Goal: Find contact information: Find contact information

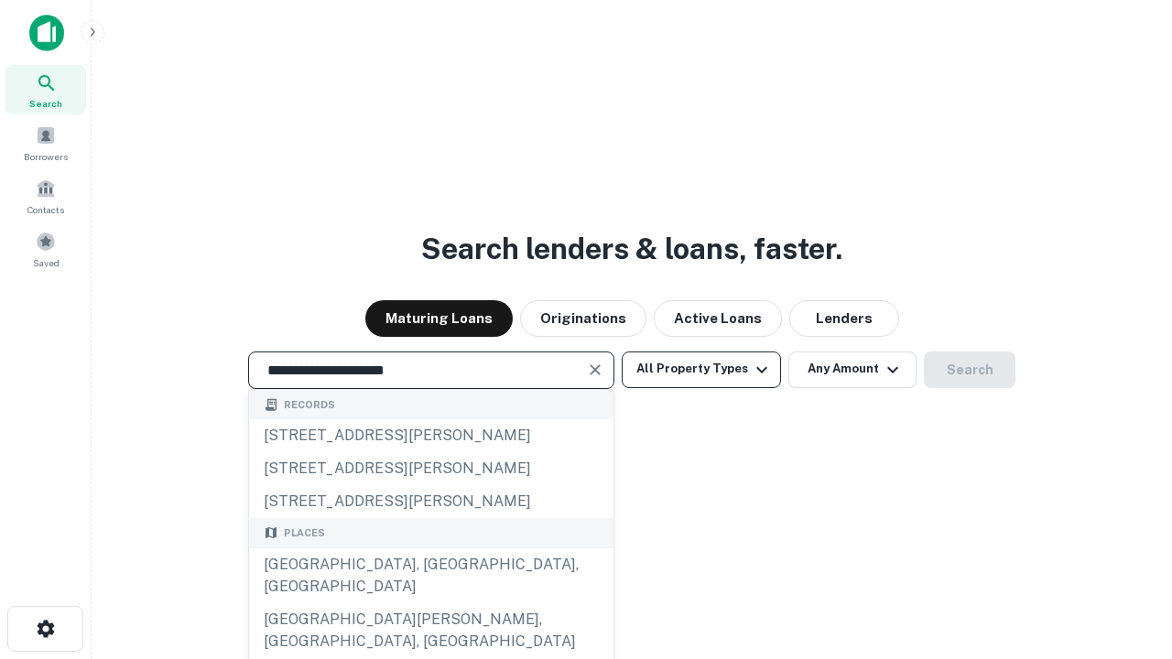
click at [430, 604] on div "[GEOGRAPHIC_DATA], [GEOGRAPHIC_DATA], [GEOGRAPHIC_DATA]" at bounding box center [431, 576] width 365 height 55
click at [702, 369] on button "All Property Types" at bounding box center [701, 370] width 159 height 37
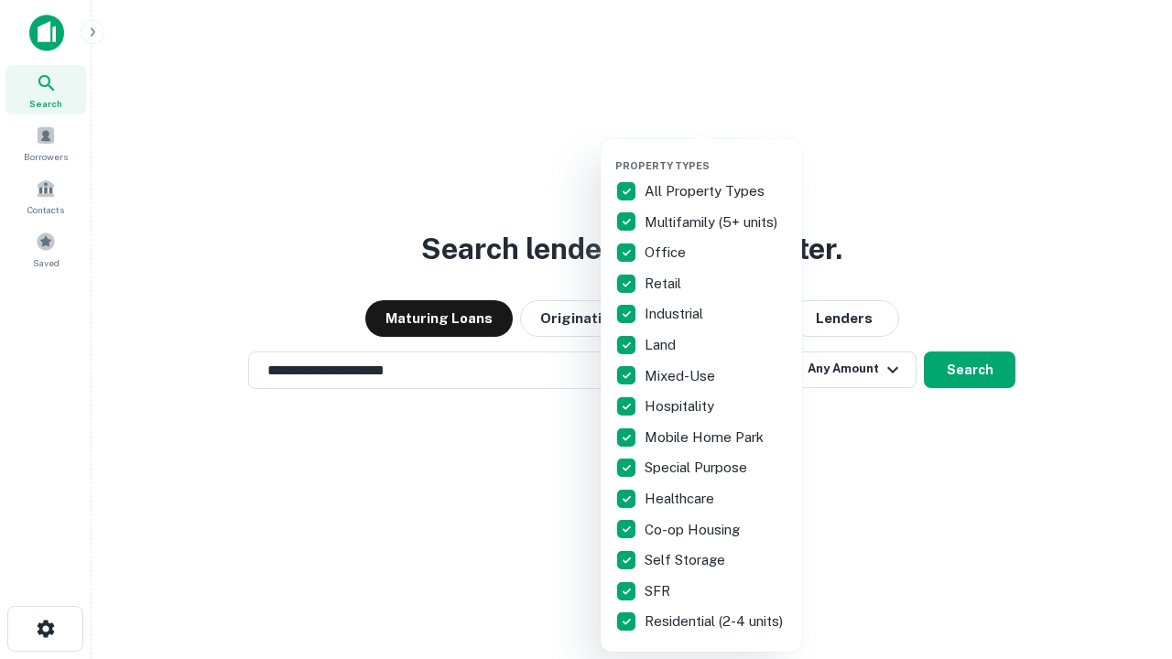
type input "**********"
click at [716, 154] on button "button" at bounding box center [715, 154] width 201 height 1
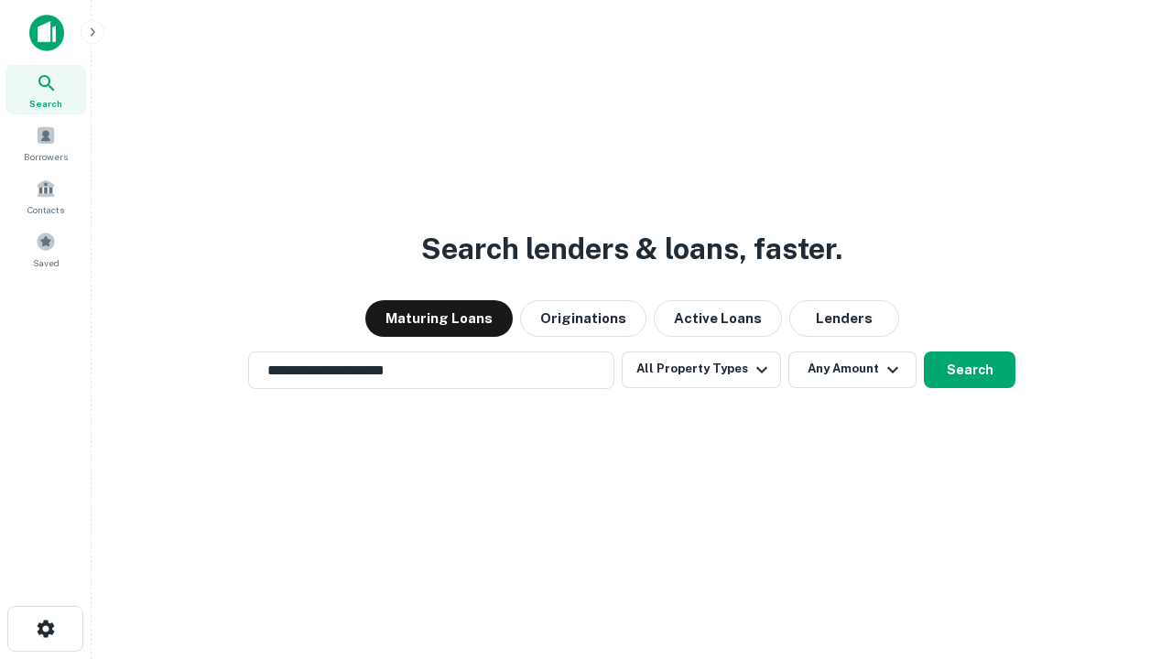
scroll to position [28, 0]
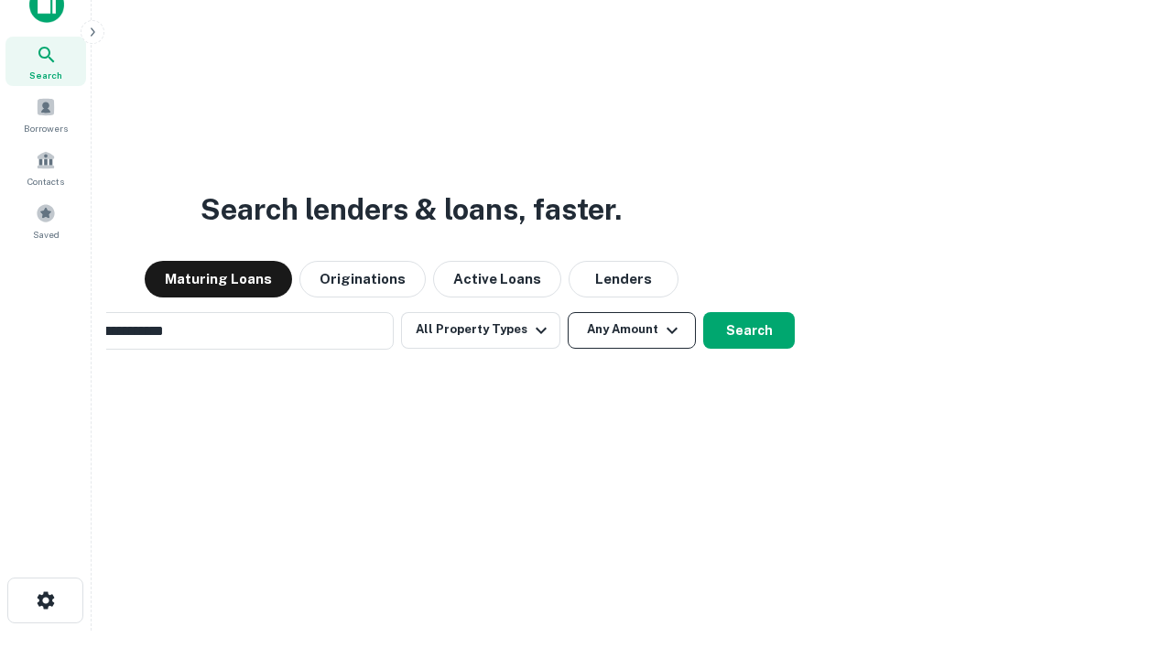
click at [568, 312] on button "Any Amount" at bounding box center [632, 330] width 128 height 37
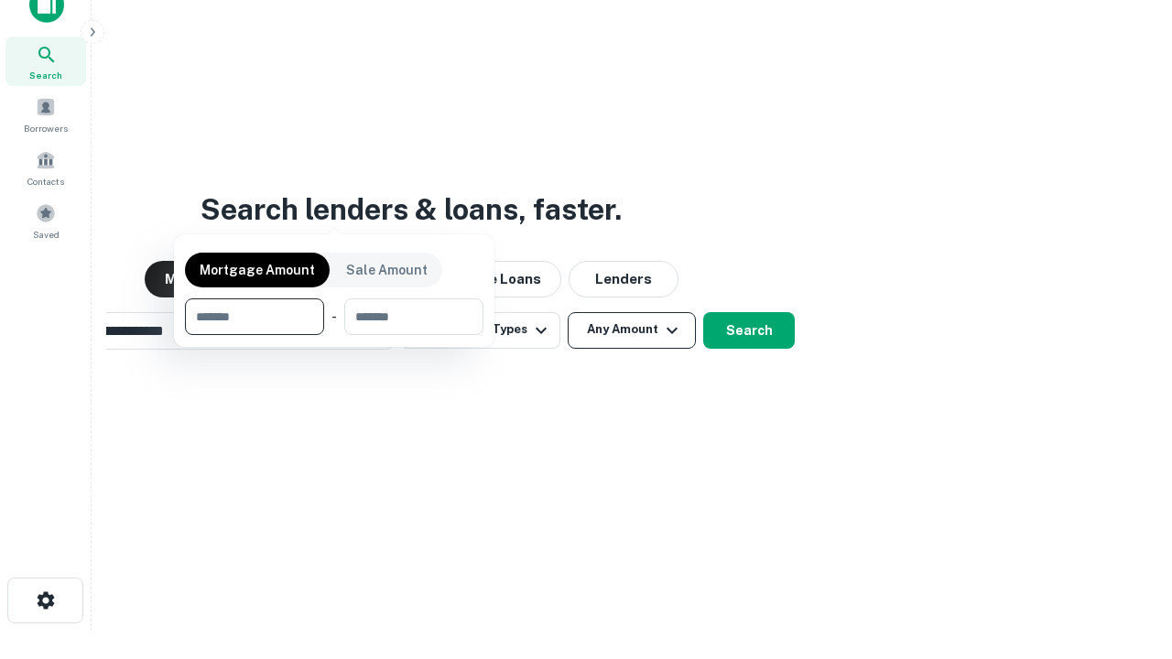
scroll to position [132, 518]
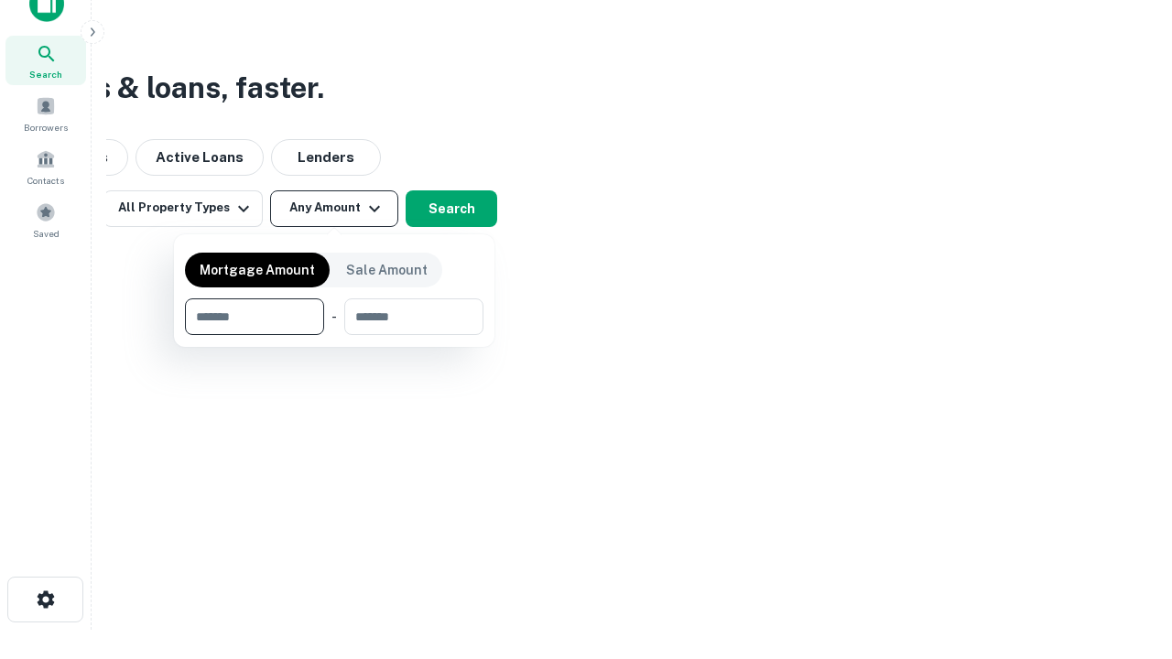
type input "*******"
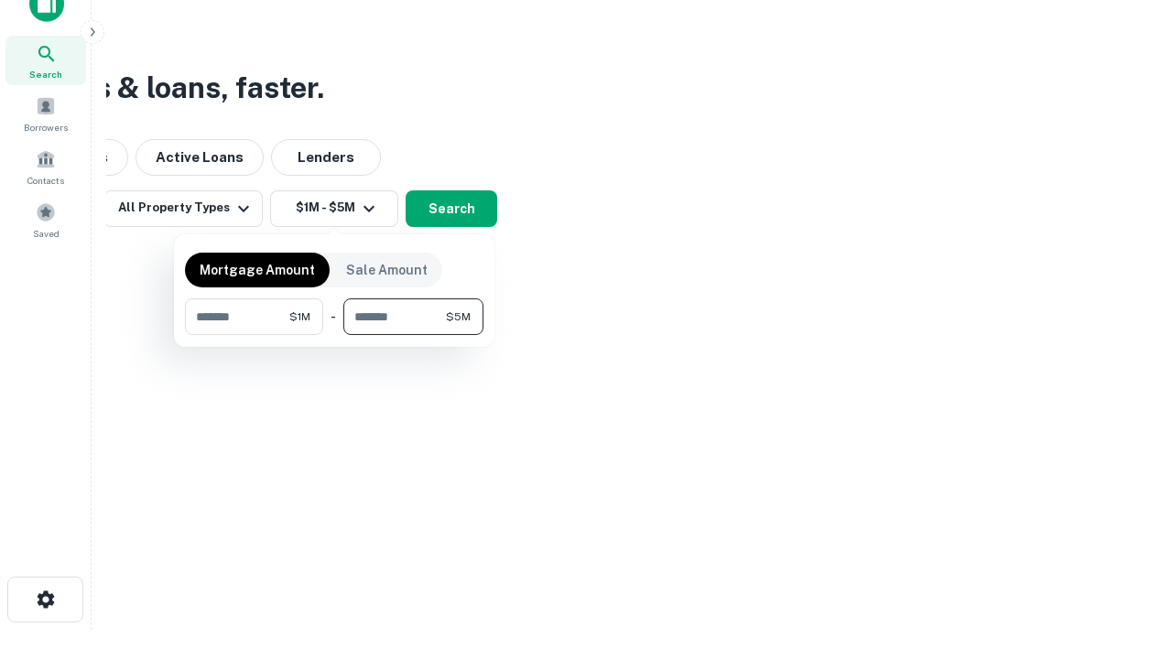
type input "*******"
click at [334, 335] on button "button" at bounding box center [334, 335] width 299 height 1
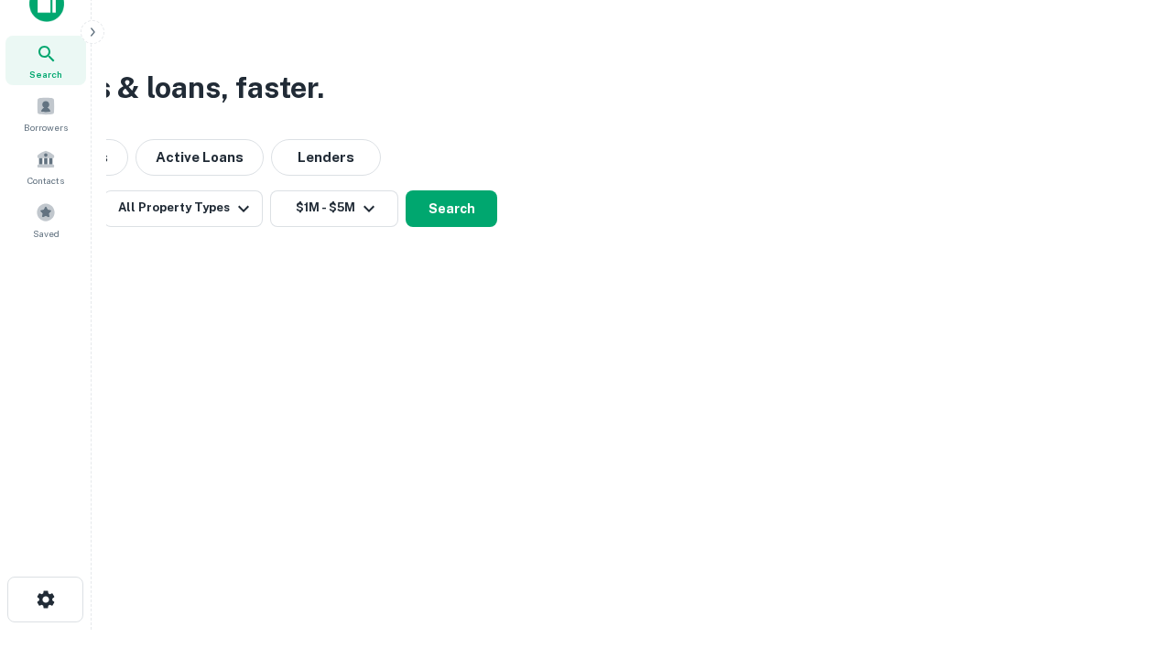
scroll to position [11, 338]
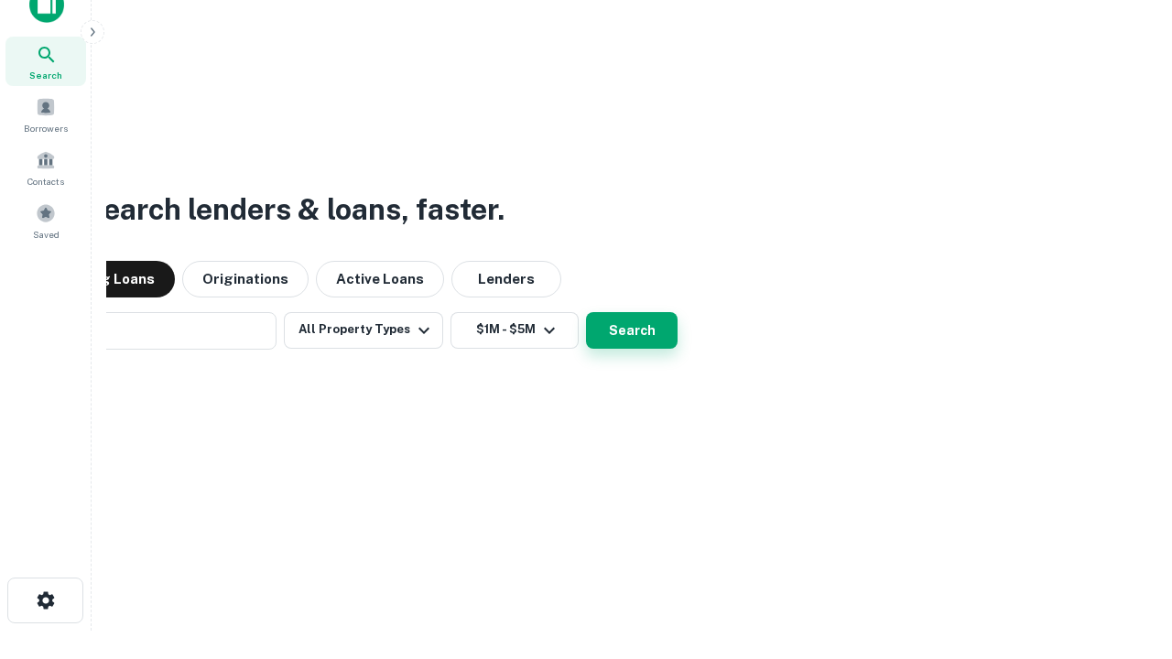
click at [586, 312] on button "Search" at bounding box center [632, 330] width 92 height 37
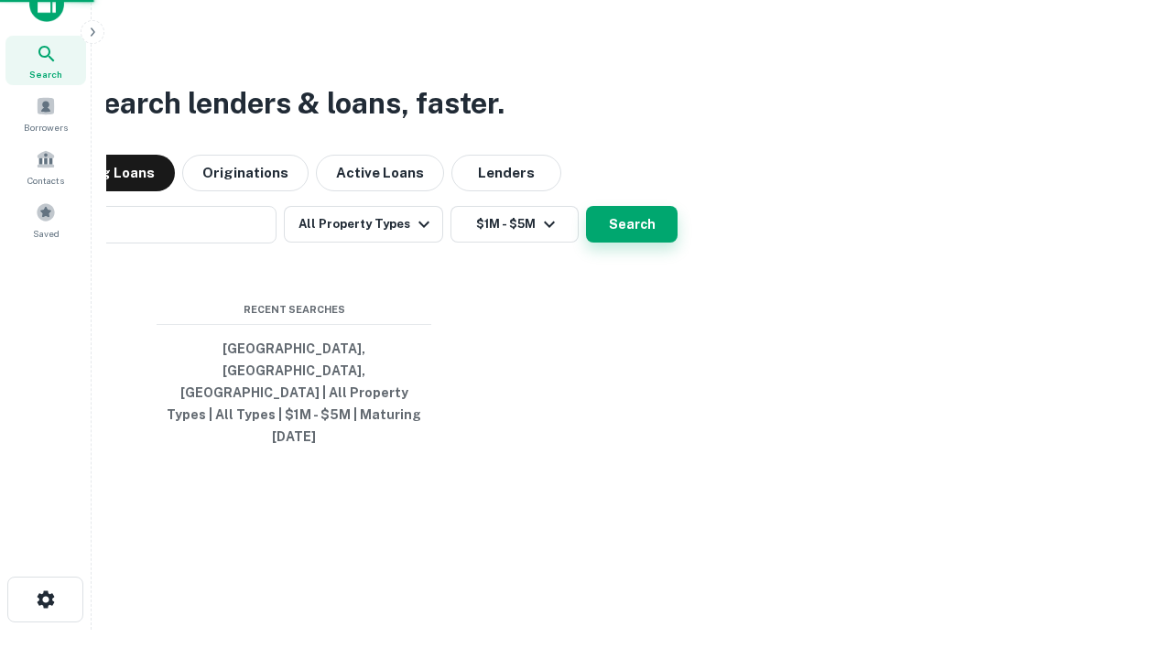
scroll to position [49, 518]
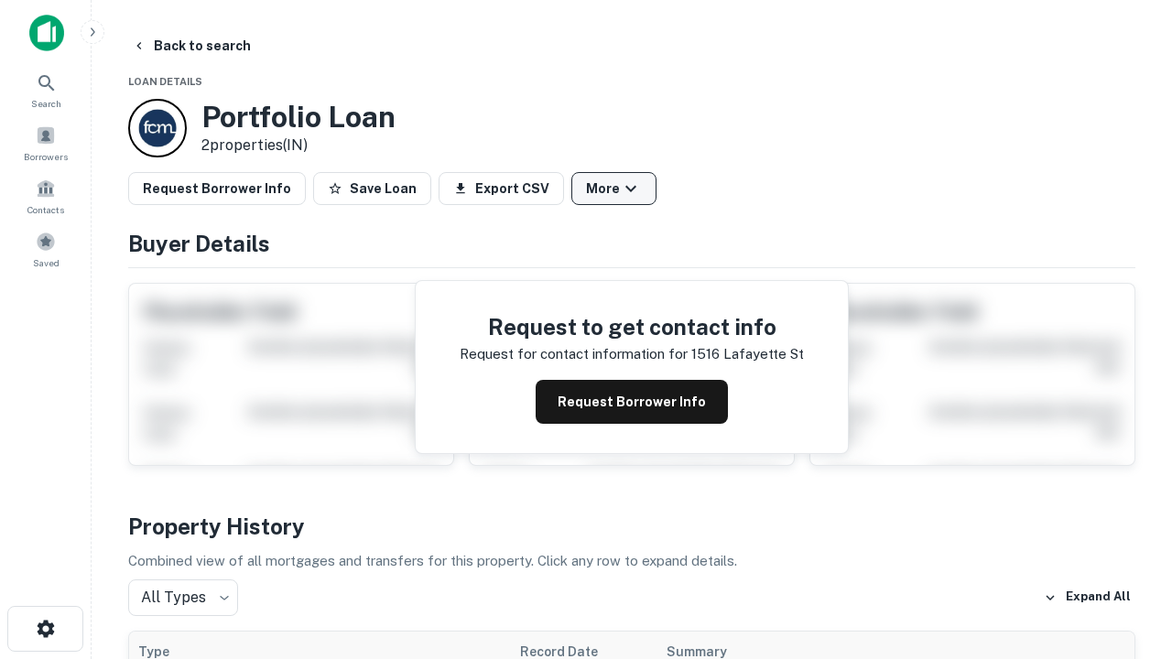
click at [614, 189] on button "More" at bounding box center [613, 188] width 85 height 33
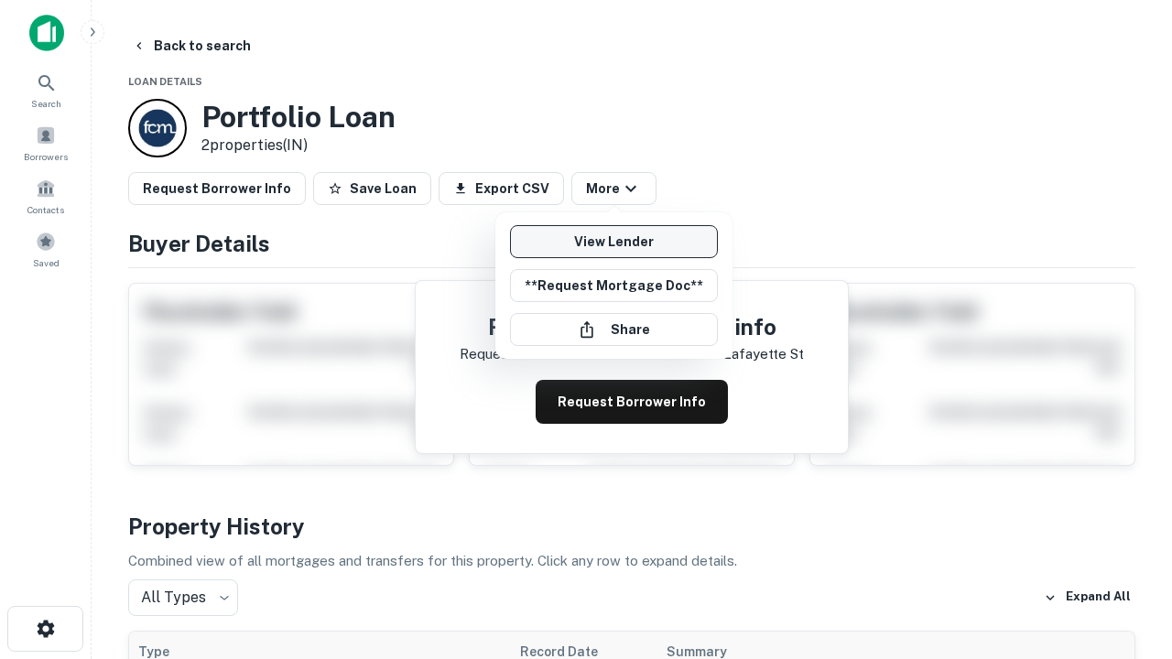
click at [614, 242] on link "View Lender" at bounding box center [614, 241] width 208 height 33
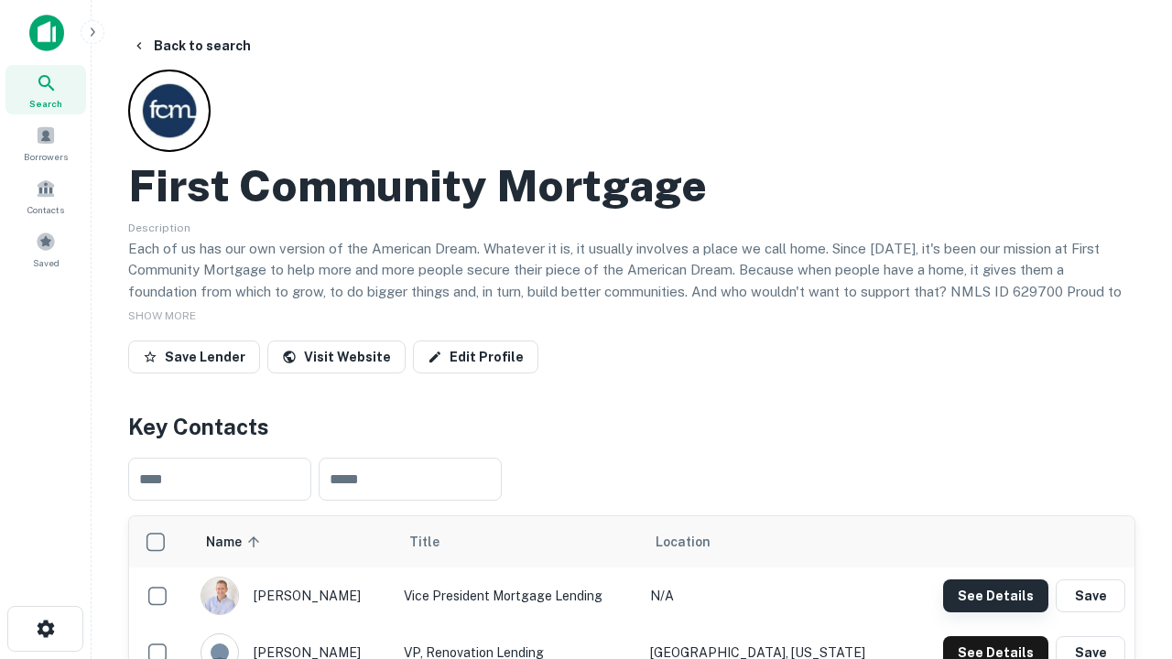
click at [996, 595] on button "See Details" at bounding box center [995, 596] width 105 height 33
click at [45, 629] on icon "button" at bounding box center [46, 629] width 22 height 22
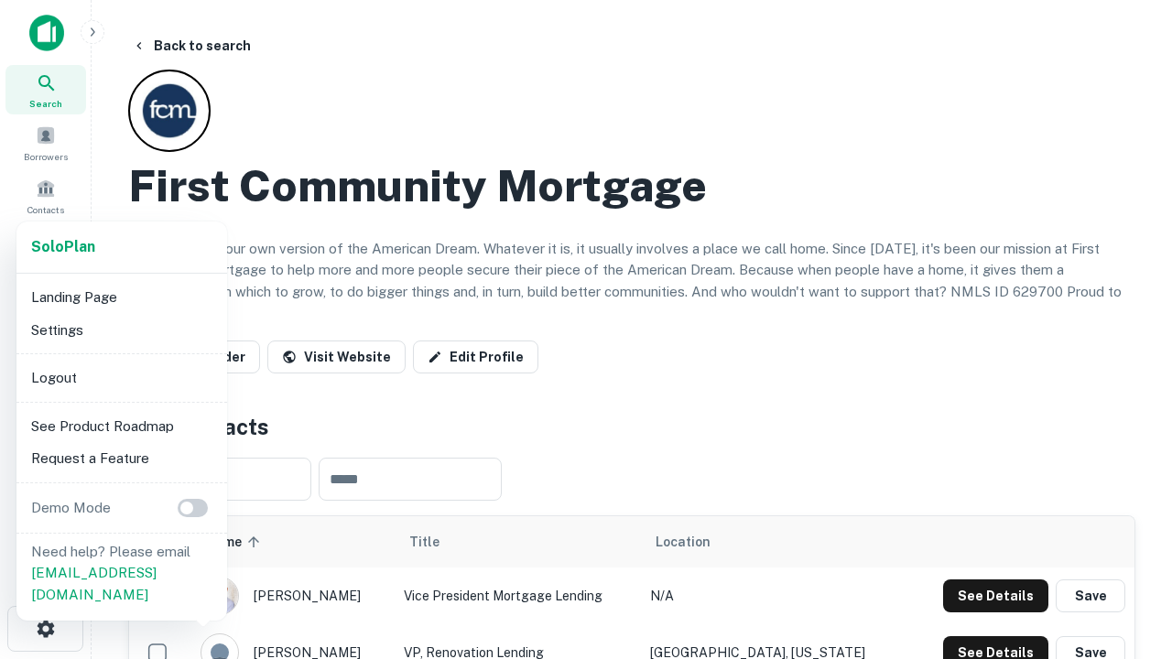
click at [121, 377] on li "Logout" at bounding box center [122, 378] width 196 height 33
